Goal: Task Accomplishment & Management: Manage account settings

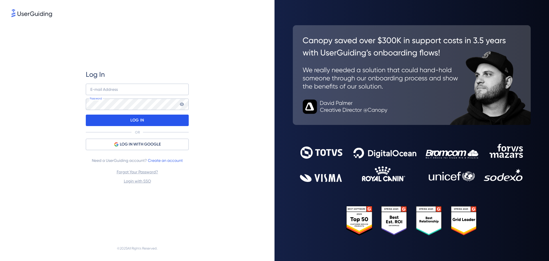
click at [125, 119] on div "LOG IN" at bounding box center [137, 119] width 103 height 11
click at [122, 92] on input "email" at bounding box center [137, 89] width 103 height 11
click at [114, 88] on input "email" at bounding box center [137, 89] width 103 height 11
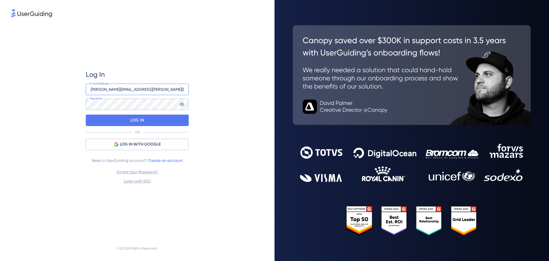
type input "[PERSON_NAME][EMAIL_ADDRESS][PERSON_NAME][DOMAIN_NAME]"
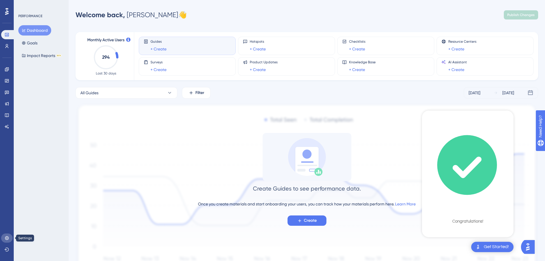
click at [6, 239] on icon at bounding box center [7, 238] width 4 height 4
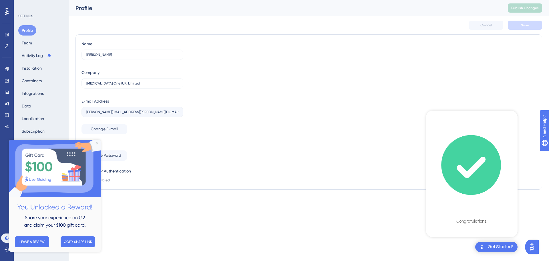
click at [98, 143] on icon "Close Preview" at bounding box center [97, 143] width 2 height 2
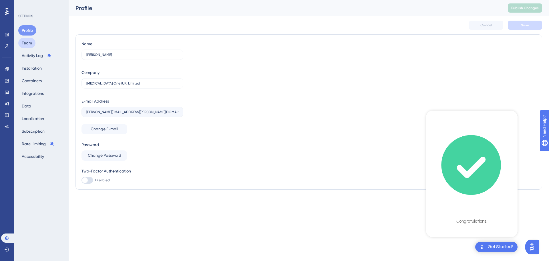
click at [31, 46] on button "Team" at bounding box center [26, 43] width 17 height 10
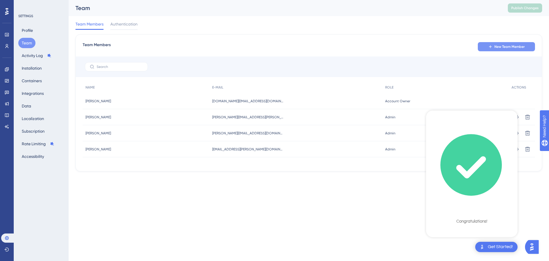
click at [505, 47] on span "New Team Member" at bounding box center [510, 46] width 30 height 5
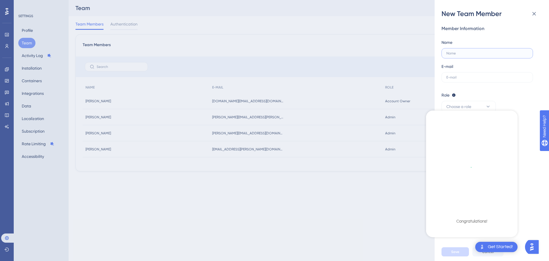
click at [462, 52] on input "text" at bounding box center [488, 53] width 82 height 4
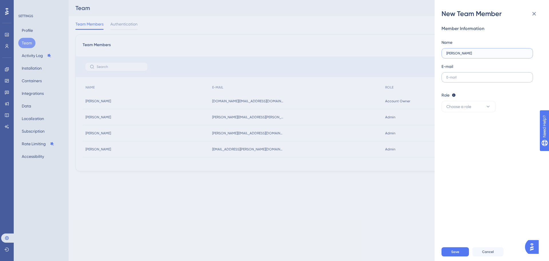
type input "[PERSON_NAME]"
click at [470, 76] on input "text" at bounding box center [488, 77] width 82 height 4
click at [465, 76] on input "text" at bounding box center [488, 77] width 82 height 4
paste input "[EMAIL_ADDRESS][DOMAIN_NAME]"
type input "[EMAIL_ADDRESS][DOMAIN_NAME]"
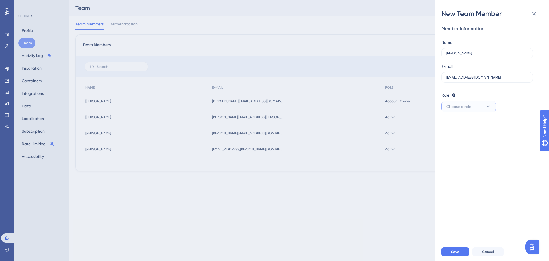
click at [473, 105] on button "Choose a role" at bounding box center [469, 106] width 54 height 11
click at [460, 125] on span "Admin" at bounding box center [456, 123] width 12 height 7
click at [455, 251] on span "Save" at bounding box center [455, 251] width 8 height 5
